Goal: Information Seeking & Learning: Find contact information

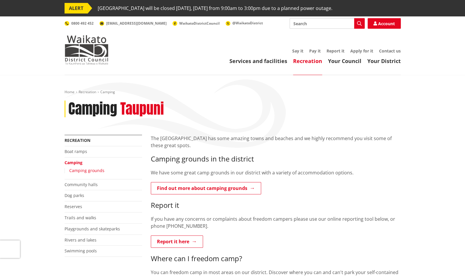
click at [80, 171] on link "Camping grounds" at bounding box center [86, 171] width 35 height 6
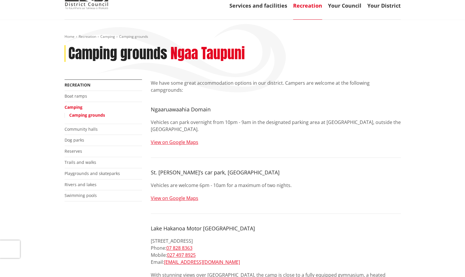
scroll to position [39, 0]
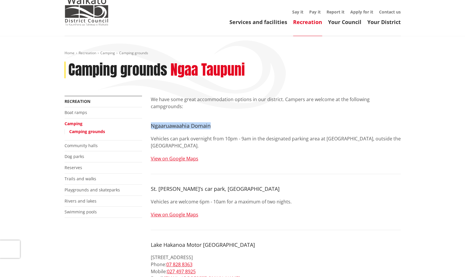
drag, startPoint x: 151, startPoint y: 120, endPoint x: 213, endPoint y: 119, distance: 62.3
click at [213, 123] on h4 "Ngaaruawaahia Domain" at bounding box center [276, 126] width 250 height 6
copy h4 "Ngaaruawaahia Domain"
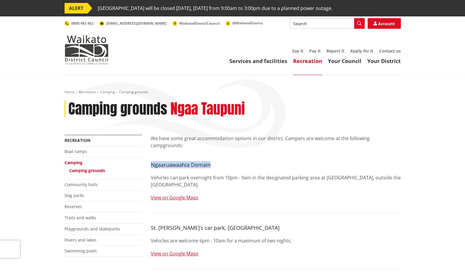
scroll to position [0, 0]
drag, startPoint x: 275, startPoint y: 172, endPoint x: 271, endPoint y: 169, distance: 5.1
click at [272, 174] on p "Vehicles can park overnight from 10pm - 9am in the designated parking area at T…" at bounding box center [276, 181] width 250 height 14
click at [278, 174] on p "Vehicles can park overnight from 10pm - 9am in the designated parking area at T…" at bounding box center [276, 181] width 250 height 14
drag, startPoint x: 325, startPoint y: 170, endPoint x: 346, endPoint y: 171, distance: 20.3
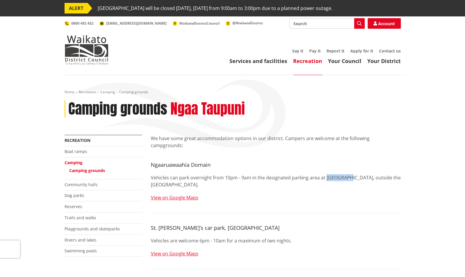
click at [346, 174] on p "Vehicles can park overnight from 10pm - 9am in the designated parking area at T…" at bounding box center [276, 181] width 250 height 14
drag, startPoint x: 215, startPoint y: 157, endPoint x: 151, endPoint y: 156, distance: 64.0
click at [151, 162] on h4 "Ngaaruawaahia Domain" at bounding box center [276, 165] width 250 height 6
copy h4 "Ngaaruawaahia Domain"
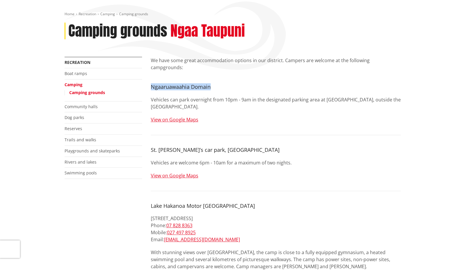
scroll to position [78, 0]
click at [174, 85] on div "We have some great accommodation options in our district. Campers are welcome a…" at bounding box center [276, 248] width 250 height 382
drag, startPoint x: 152, startPoint y: 80, endPoint x: 212, endPoint y: 80, distance: 59.9
click at [214, 84] on h4 "Ngaaruawaahia Domain" at bounding box center [276, 87] width 250 height 6
copy h4 "Ngaaruawaahia Domain"
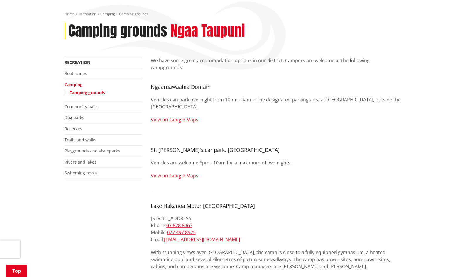
click at [191, 96] on p "Vehicles can park overnight from 10pm - 9am in the designated parking area at T…" at bounding box center [276, 103] width 250 height 14
drag, startPoint x: 152, startPoint y: 80, endPoint x: 211, endPoint y: 78, distance: 58.7
click at [211, 84] on h4 "Ngaaruawaahia Domain" at bounding box center [276, 87] width 250 height 6
copy h4 "Ngaaruawaahia Domain"
click at [250, 96] on p "Vehicles can park overnight from 10pm - 9am in the designated parking area at T…" at bounding box center [276, 103] width 250 height 14
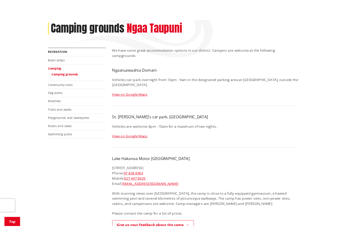
scroll to position [157, 0]
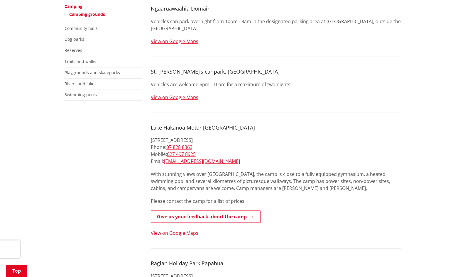
click at [187, 230] on link "View on Google Maps" at bounding box center [175, 233] width 48 height 6
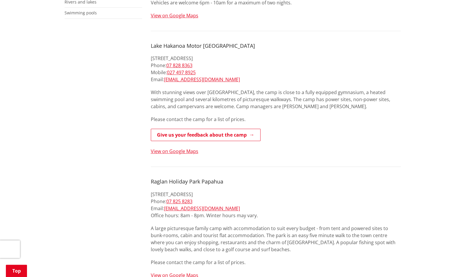
scroll to position [235, 0]
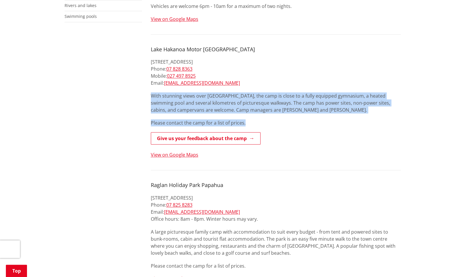
drag, startPoint x: 248, startPoint y: 117, endPoint x: 150, endPoint y: 89, distance: 101.4
click at [150, 89] on div "We have some great accommodation options in our district. Campers are welcome a…" at bounding box center [276, 155] width 259 height 510
click at [152, 92] on p "With stunning views over [GEOGRAPHIC_DATA], the camp is close to a fully equipp…" at bounding box center [276, 102] width 250 height 21
drag, startPoint x: 151, startPoint y: 89, endPoint x: 249, endPoint y: 115, distance: 101.1
click at [249, 115] on div "We have some great accommodation options in our district. Campers are welcome a…" at bounding box center [276, 91] width 250 height 382
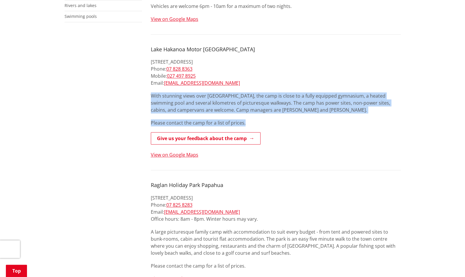
click at [250, 120] on p "Please contact the camp for a list of prices." at bounding box center [276, 123] width 250 height 7
drag, startPoint x: 252, startPoint y: 117, endPoint x: 151, endPoint y: 91, distance: 104.1
click at [151, 91] on div "We have some great accommodation options in our district. Campers are welcome a…" at bounding box center [276, 91] width 250 height 382
click at [151, 92] on p "With stunning views over Lake Hakanoa, the camp is close to a fully equipped gy…" at bounding box center [276, 102] width 250 height 21
drag, startPoint x: 151, startPoint y: 89, endPoint x: 250, endPoint y: 114, distance: 101.5
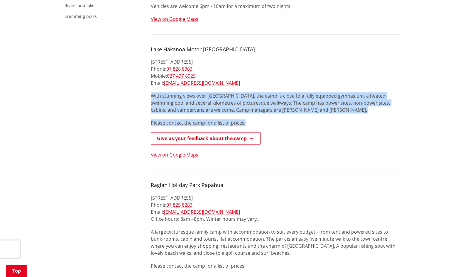
click at [250, 114] on div "We have some great accommodation options in our district. Campers are welcome a…" at bounding box center [276, 91] width 250 height 382
click at [250, 120] on p "Please contact the camp for a list of prices." at bounding box center [276, 123] width 250 height 7
click at [247, 120] on p "Please contact the camp for a list of prices." at bounding box center [276, 123] width 250 height 7
click at [233, 120] on p "Please contact the camp for a list of prices." at bounding box center [276, 123] width 250 height 7
click at [235, 120] on p "Please contact the camp for a list of prices." at bounding box center [276, 123] width 250 height 7
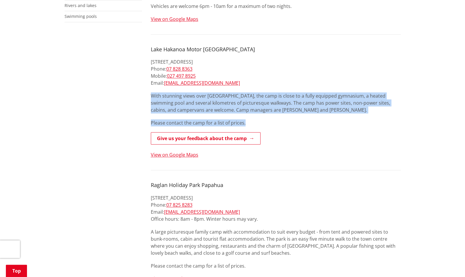
drag, startPoint x: 255, startPoint y: 118, endPoint x: 149, endPoint y: 86, distance: 111.2
click at [149, 86] on div "We have some great accommodation options in our district. Campers are welcome a…" at bounding box center [276, 155] width 259 height 510
click at [156, 92] on p "With stunning views over Lake Hakanoa, the camp is close to a fully equipped gy…" at bounding box center [276, 102] width 250 height 21
click at [152, 92] on p "With stunning views over Lake Hakanoa, the camp is close to a fully equipped gy…" at bounding box center [276, 102] width 250 height 21
drag, startPoint x: 154, startPoint y: 91, endPoint x: 248, endPoint y: 115, distance: 97.3
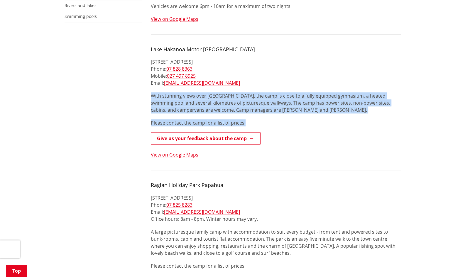
click at [248, 115] on div "We have some great accommodation options in our district. Campers are welcome a…" at bounding box center [276, 91] width 250 height 382
drag, startPoint x: 248, startPoint y: 115, endPoint x: 251, endPoint y: 117, distance: 3.5
click at [248, 120] on p "Please contact the camp for a list of prices." at bounding box center [276, 123] width 250 height 7
click at [238, 120] on p "Please contact the camp for a list of prices." at bounding box center [276, 123] width 250 height 7
drag, startPoint x: 246, startPoint y: 115, endPoint x: 150, endPoint y: 88, distance: 99.6
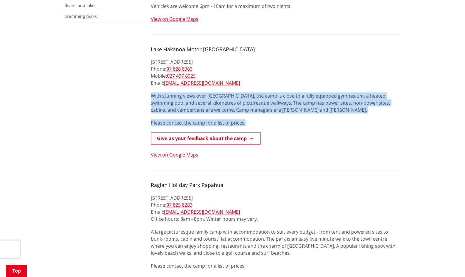
click at [149, 88] on div "We have some great accommodation options in our district. Campers are welcome a…" at bounding box center [276, 155] width 259 height 510
drag, startPoint x: 154, startPoint y: 88, endPoint x: 150, endPoint y: 87, distance: 4.2
click at [153, 92] on p "With stunning views over Lake Hakanoa, the camp is close to a fully equipped gy…" at bounding box center [276, 102] width 250 height 21
click at [157, 92] on p "With stunning views over Lake Hakanoa, the camp is close to a fully equipped gy…" at bounding box center [276, 102] width 250 height 21
drag, startPoint x: 152, startPoint y: 90, endPoint x: 248, endPoint y: 114, distance: 99.6
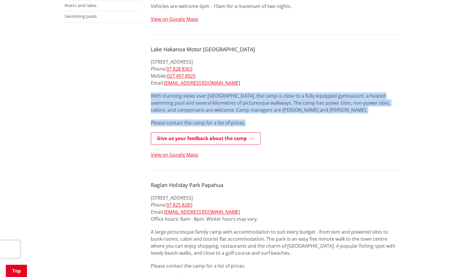
click at [248, 114] on div "We have some great accommodation options in our district. Campers are welcome a…" at bounding box center [276, 91] width 250 height 382
drag, startPoint x: 247, startPoint y: 102, endPoint x: 249, endPoint y: 98, distance: 4.3
click at [247, 102] on p "With stunning views over Lake Hakanoa, the camp is close to a fully equipped gy…" at bounding box center [276, 102] width 250 height 21
click at [253, 95] on p "With stunning views over Lake Hakanoa, the camp is close to a fully equipped gy…" at bounding box center [276, 102] width 250 height 21
click at [253, 96] on p "With stunning views over Lake Hakanoa, the camp is close to a fully equipped gy…" at bounding box center [276, 102] width 250 height 21
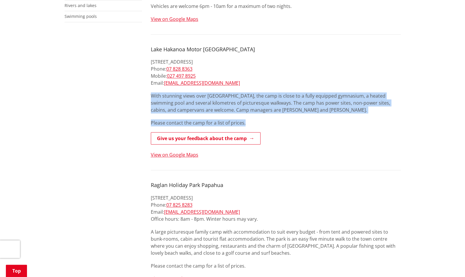
click at [320, 107] on p "With stunning views over Lake Hakanoa, the camp is close to a fully equipped gy…" at bounding box center [276, 102] width 250 height 21
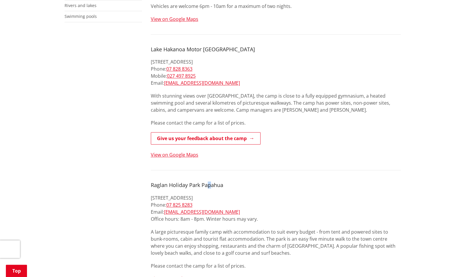
click at [209, 174] on div "We have some great accommodation options in our district. Campers are welcome a…" at bounding box center [276, 91] width 250 height 382
click at [304, 109] on div "We have some great accommodation options in our district. Campers are welcome a…" at bounding box center [276, 91] width 250 height 382
drag, startPoint x: 223, startPoint y: 78, endPoint x: 166, endPoint y: 78, distance: 57.3
click at [166, 78] on p "5 Taihua St, Huntly Phone: 07 828 8363 Mobile: 027 497 8925 Email: davecarol@xt…" at bounding box center [276, 72] width 250 height 28
copy link "davecarol@xtra.co.nz"
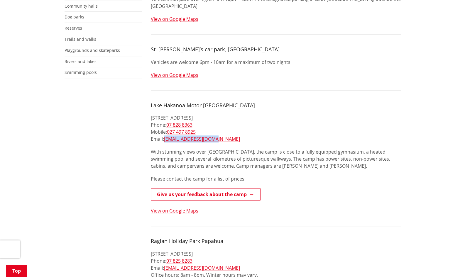
scroll to position [157, 0]
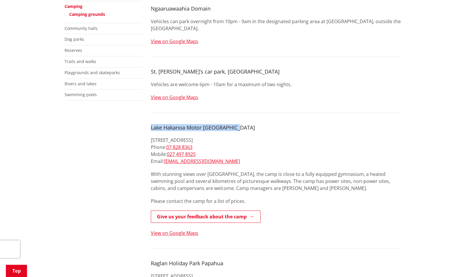
drag, startPoint x: 152, startPoint y: 121, endPoint x: 240, endPoint y: 115, distance: 88.2
click at [240, 115] on div "We have some great accommodation options in our district. Campers are welcome a…" at bounding box center [276, 170] width 250 height 382
copy h4 "Lake Hakanoa Motor Caravan Park"
drag, startPoint x: 221, startPoint y: 157, endPoint x: 166, endPoint y: 154, distance: 54.4
click at [166, 154] on p "5 Taihua St, Huntly Phone: 07 828 8363 Mobile: 027 497 8925 Email: davecarol@xt…" at bounding box center [276, 151] width 250 height 28
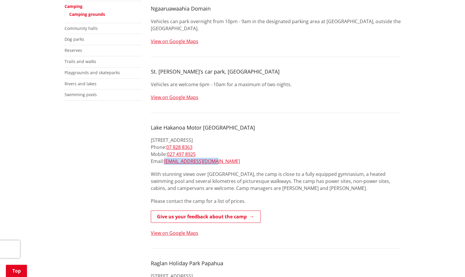
copy link "davecarol@xtra.co.nz"
click at [114, 174] on div "More from this section Recreation Boat ramps Camping Camping grounds Community …" at bounding box center [232, 234] width 345 height 510
